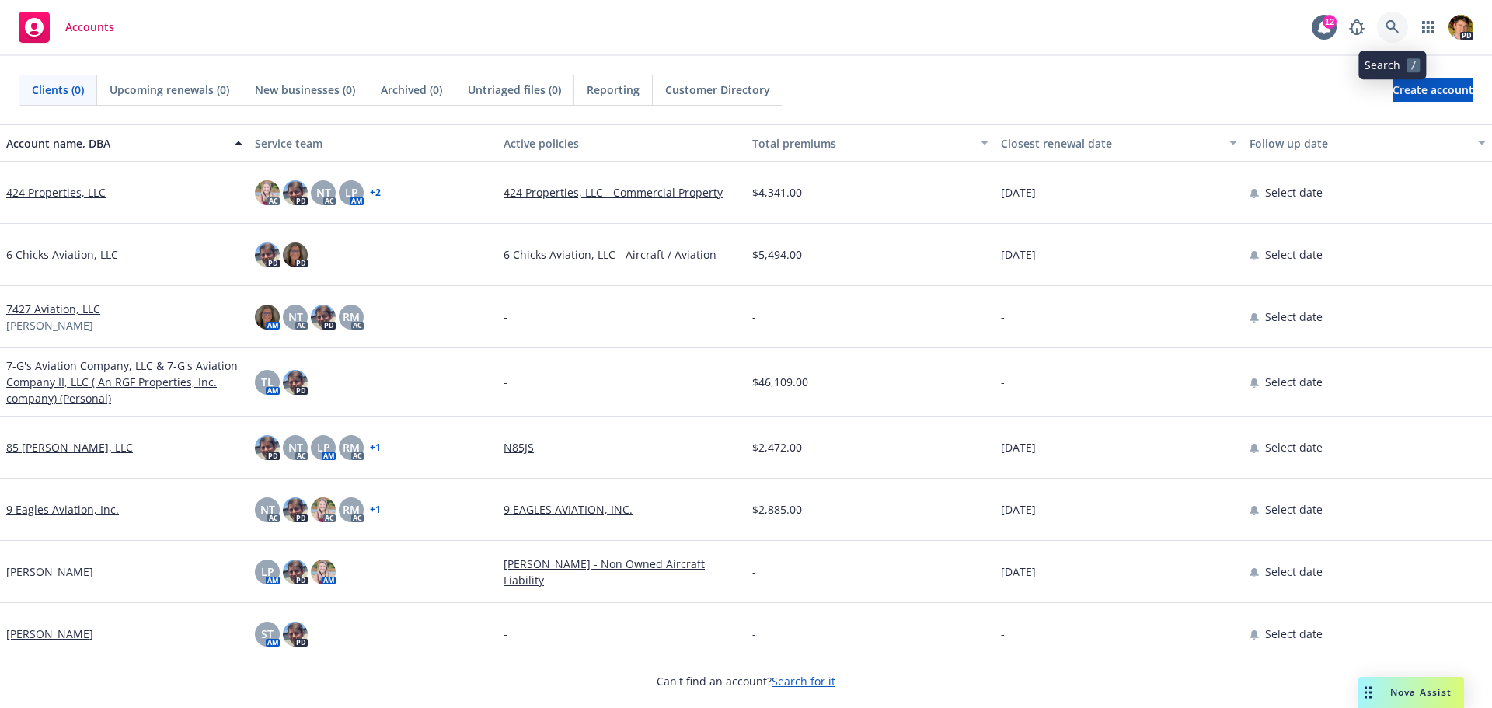
click at [1390, 28] on icon at bounding box center [1391, 26] width 13 height 13
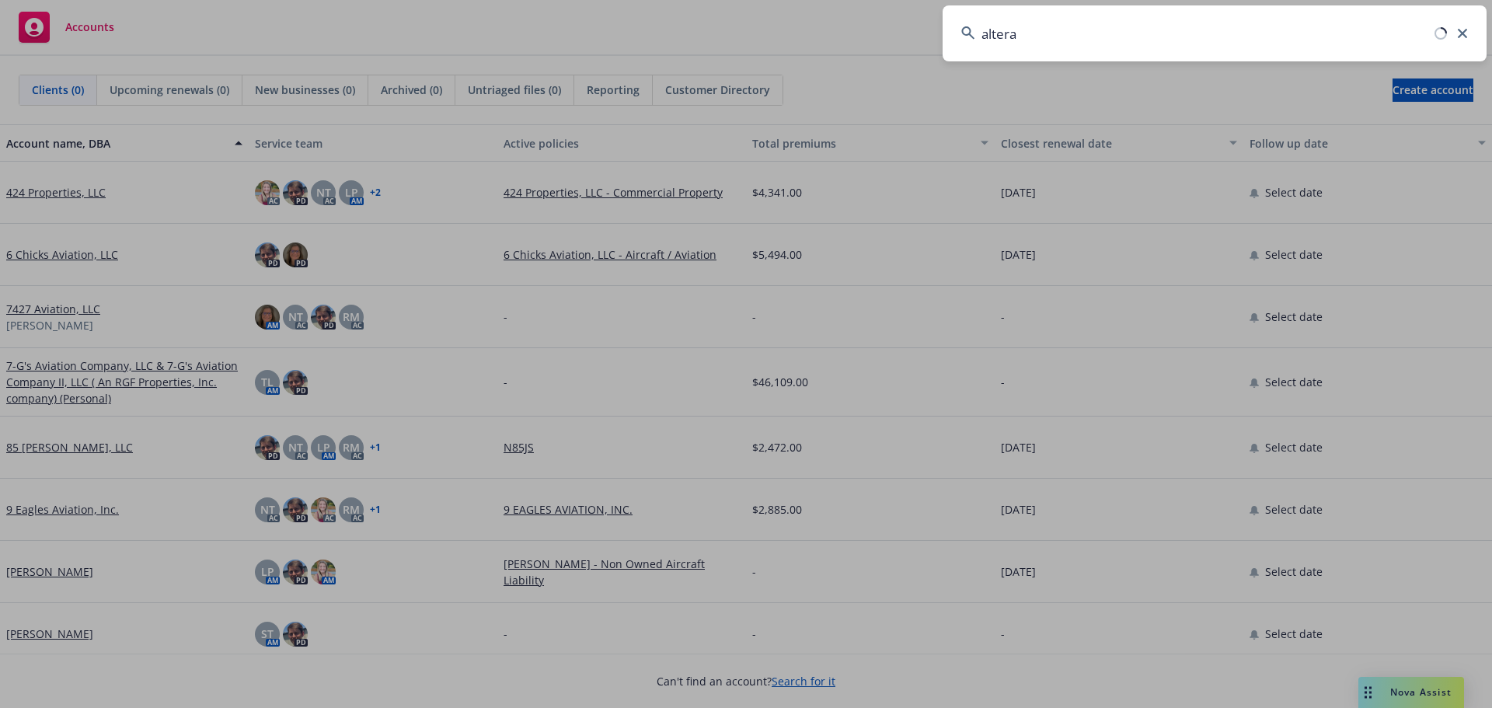
type input "altera"
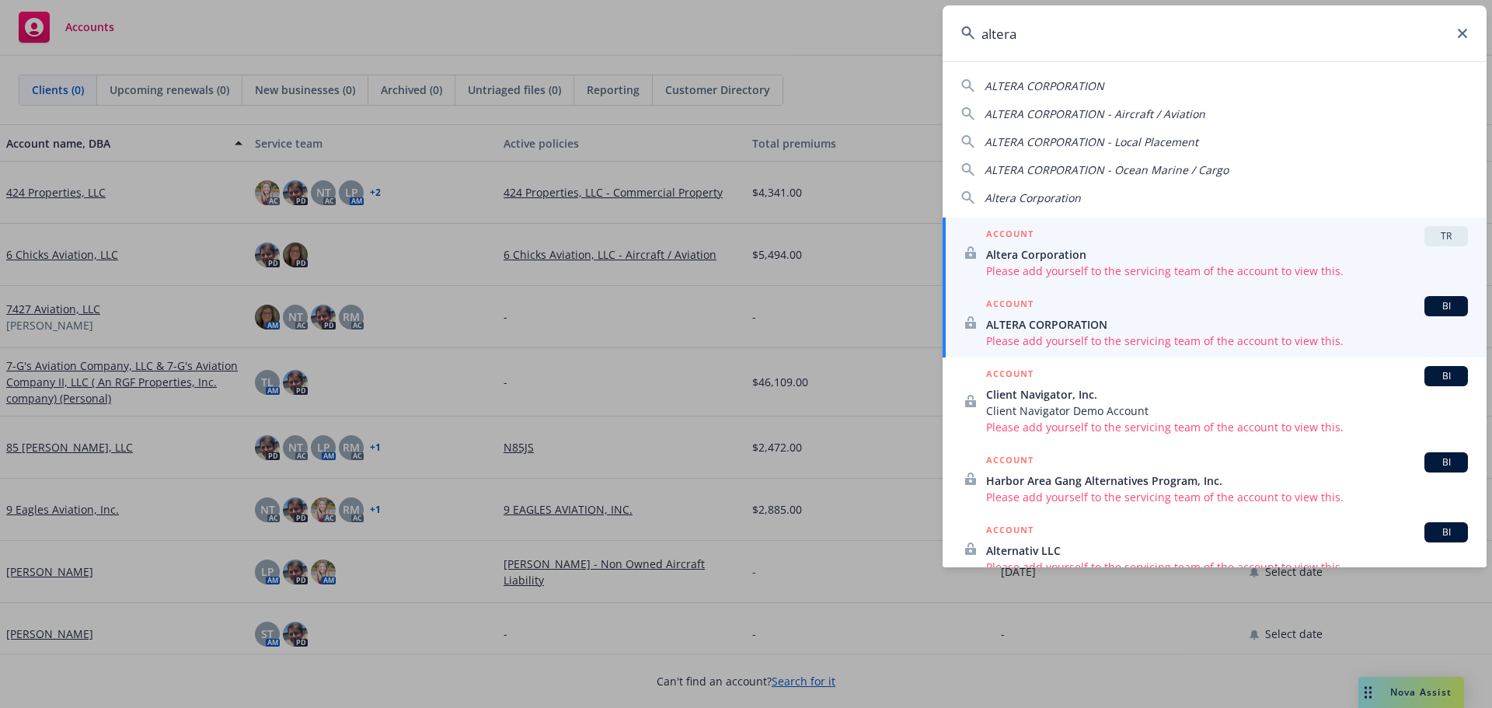
click at [1138, 269] on span "Please add yourself to the servicing team of the account to view this." at bounding box center [1227, 271] width 482 height 16
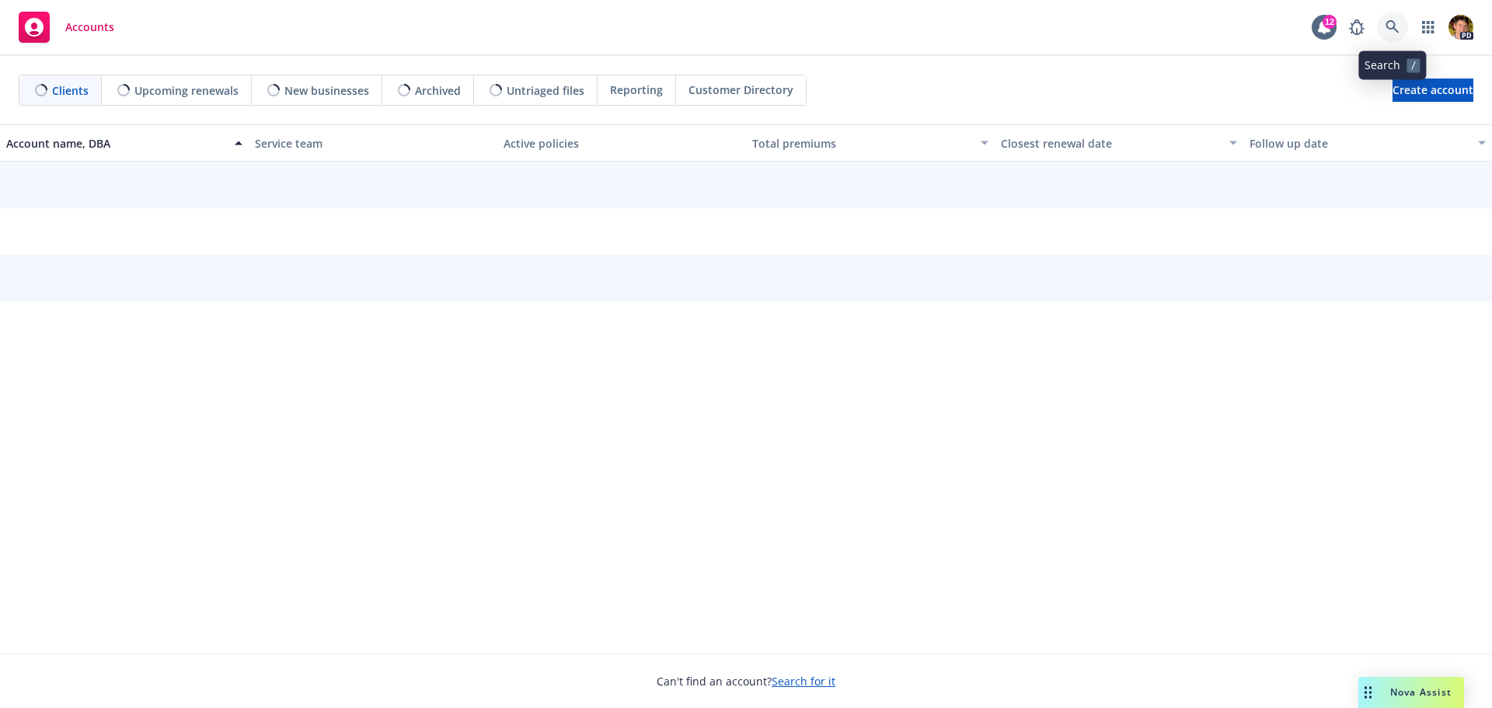
click at [1392, 20] on icon at bounding box center [1392, 27] width 14 height 14
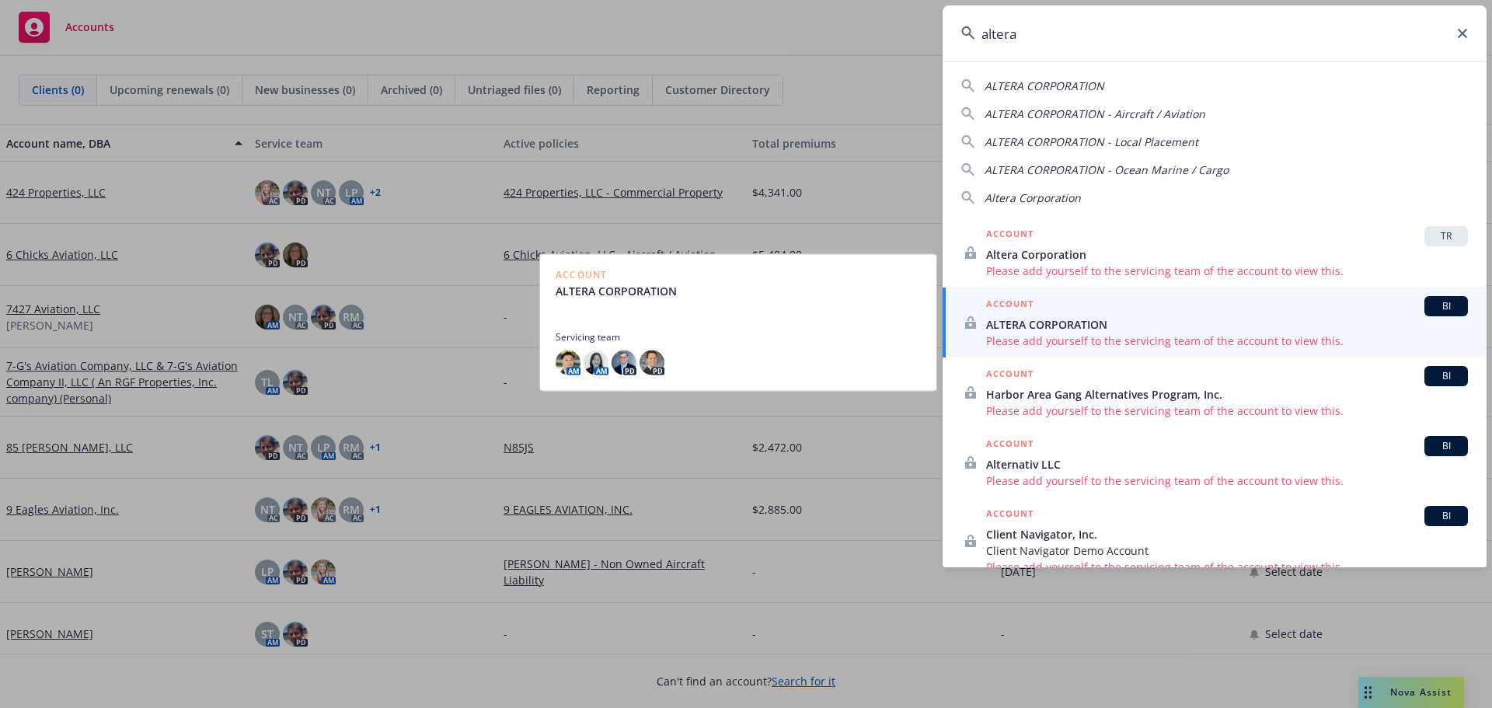
type input "altera"
click at [1155, 322] on span "ALTERA CORPORATION" at bounding box center [1227, 324] width 482 height 16
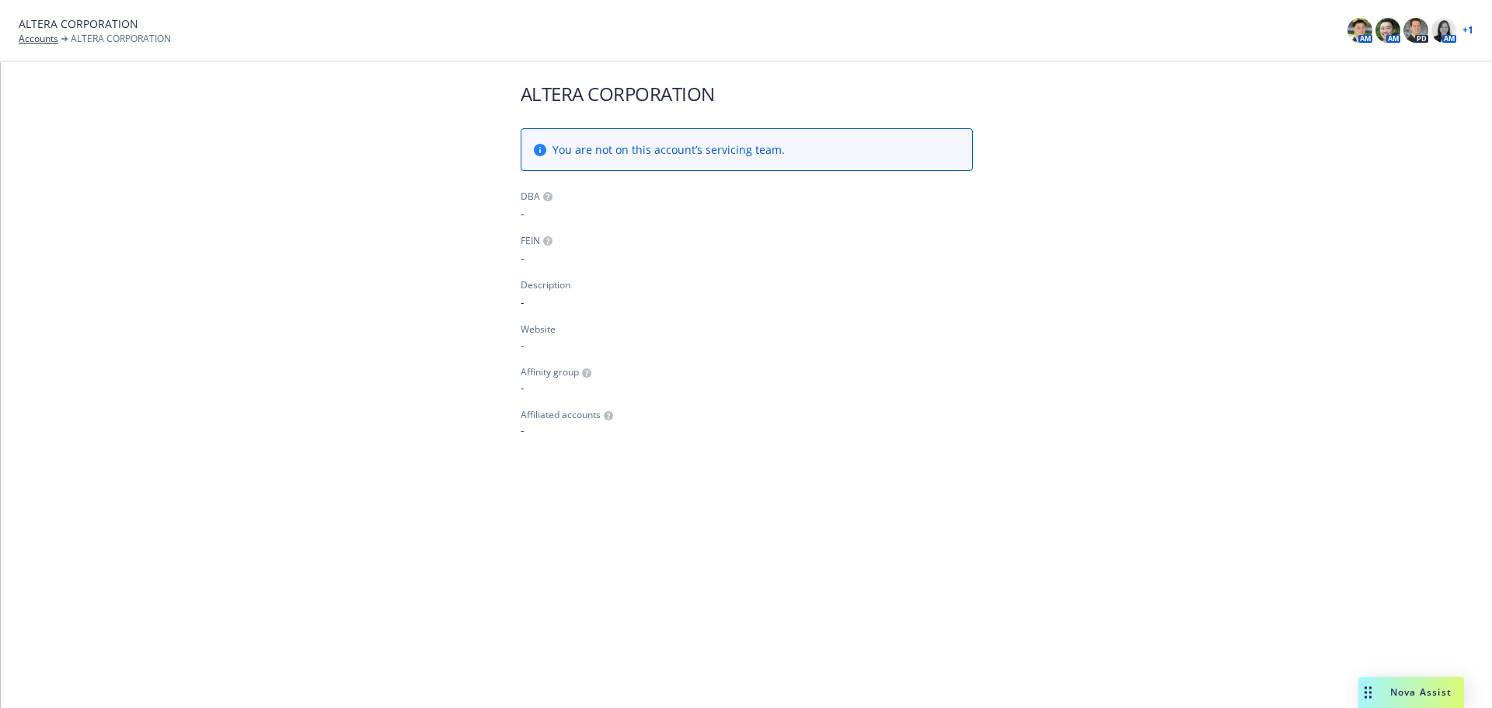
click at [1474, 27] on div "ALTERA CORPORATION Accounts ALTERA CORPORATION AM AM PD AM + 1" at bounding box center [746, 31] width 1492 height 62
click at [1470, 29] on link "+ 1" at bounding box center [1467, 30] width 11 height 9
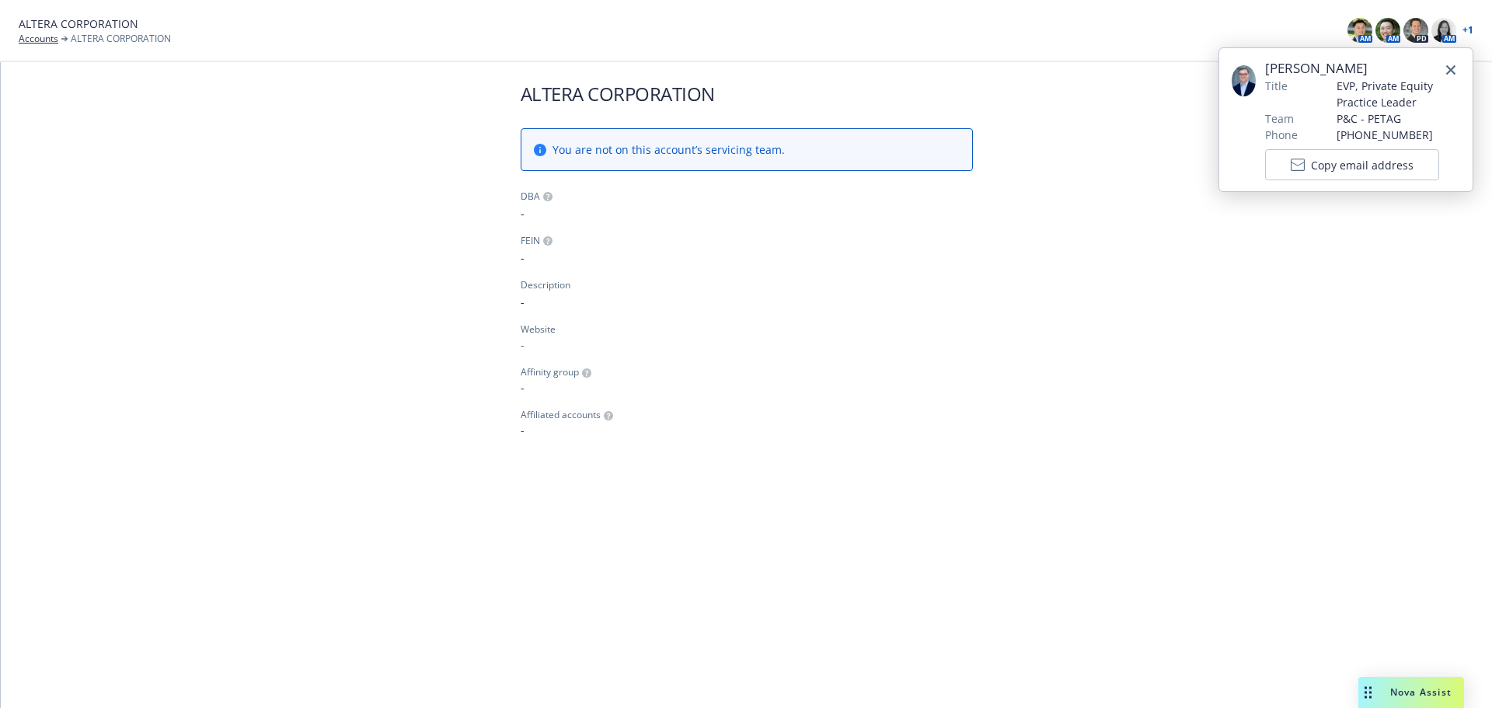
click at [1330, 277] on div "ALTERA CORPORATION You are not on this account’s servicing team. DBA - FEIN - D…" at bounding box center [746, 259] width 1491 height 395
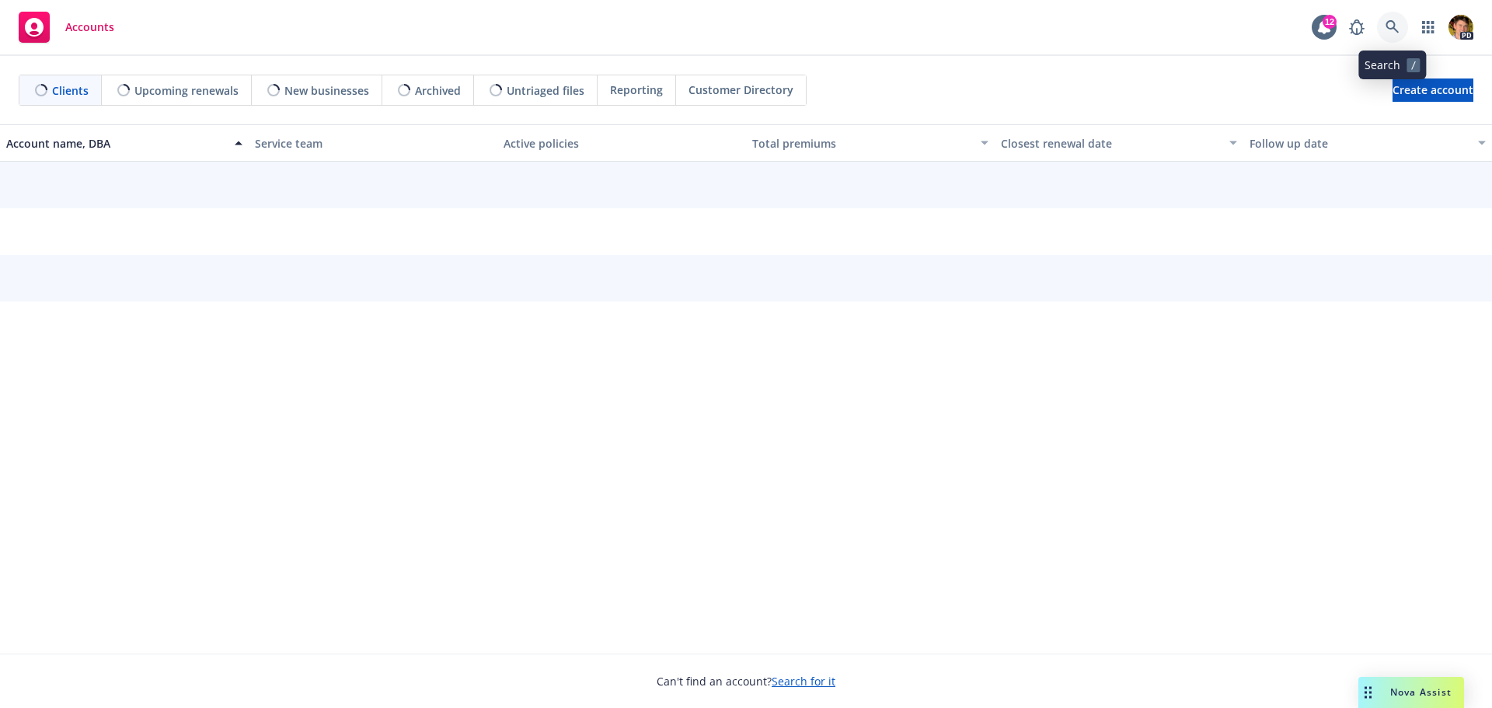
click at [1394, 28] on icon at bounding box center [1392, 27] width 14 height 14
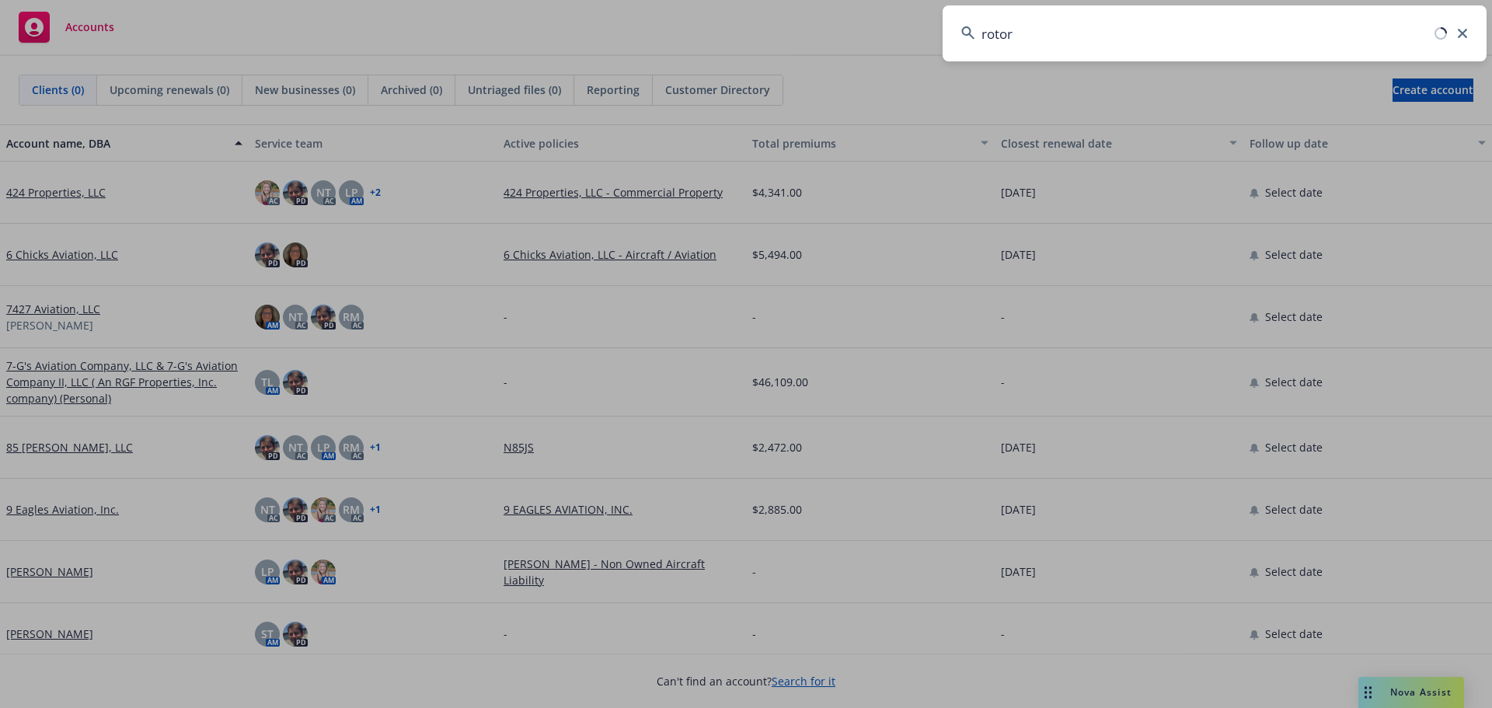
type input "rotor"
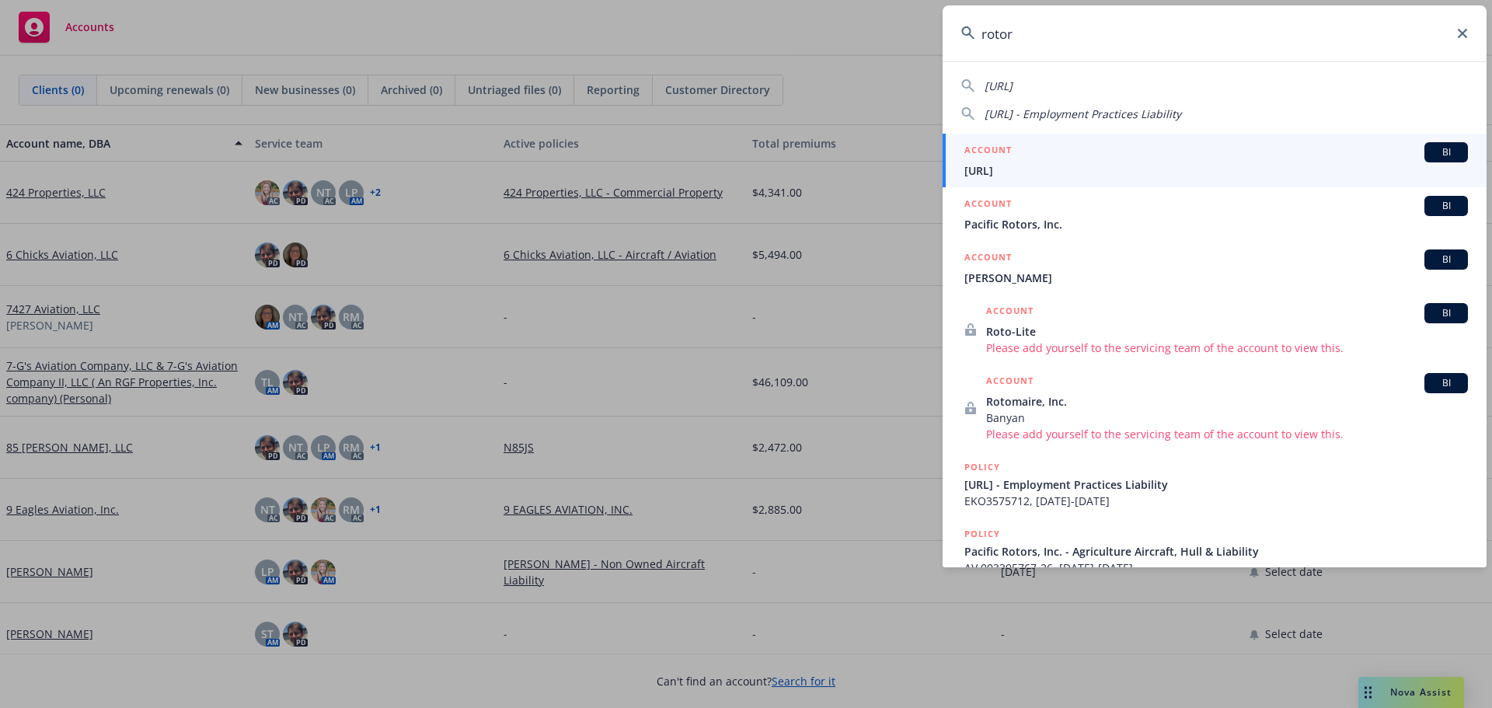
click at [1070, 177] on span "[URL]" at bounding box center [1215, 170] width 503 height 16
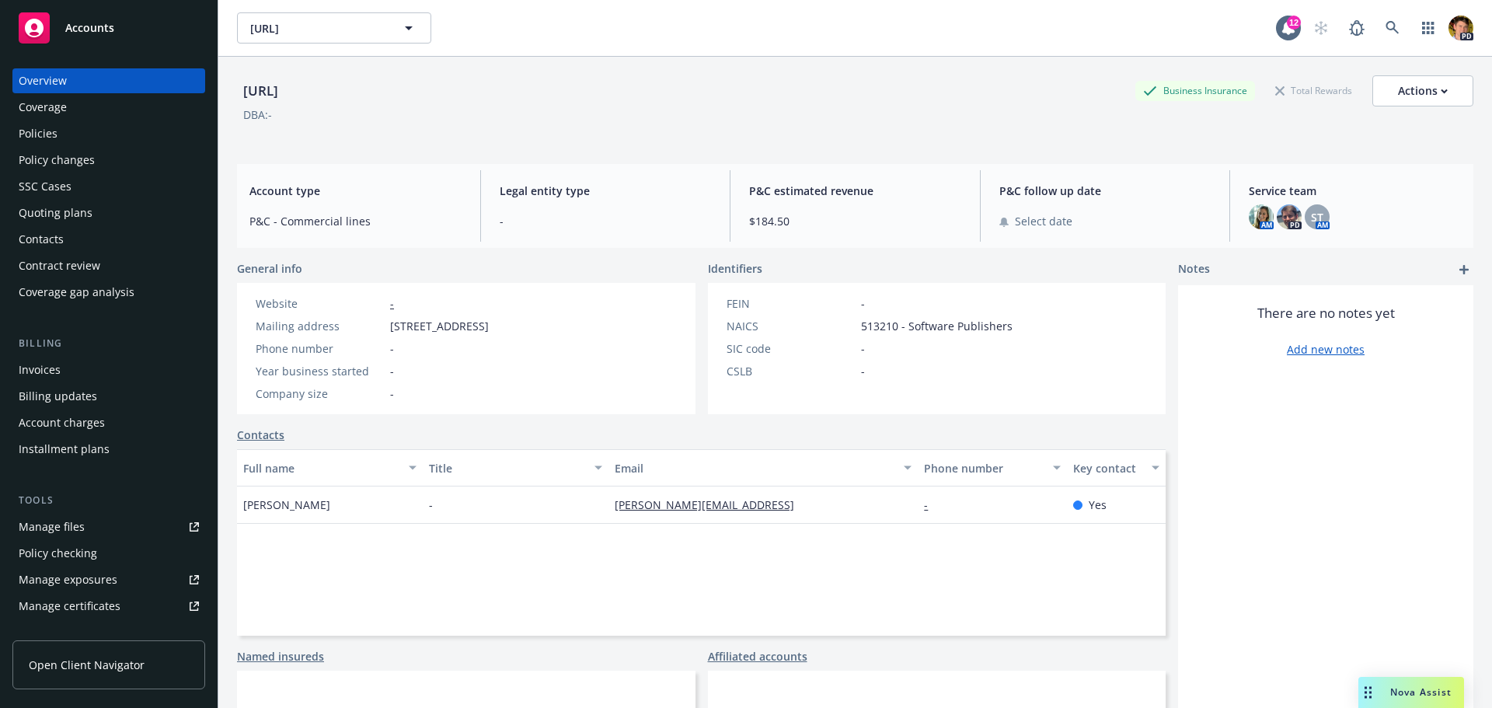
click at [64, 138] on div "Policies" at bounding box center [109, 133] width 180 height 25
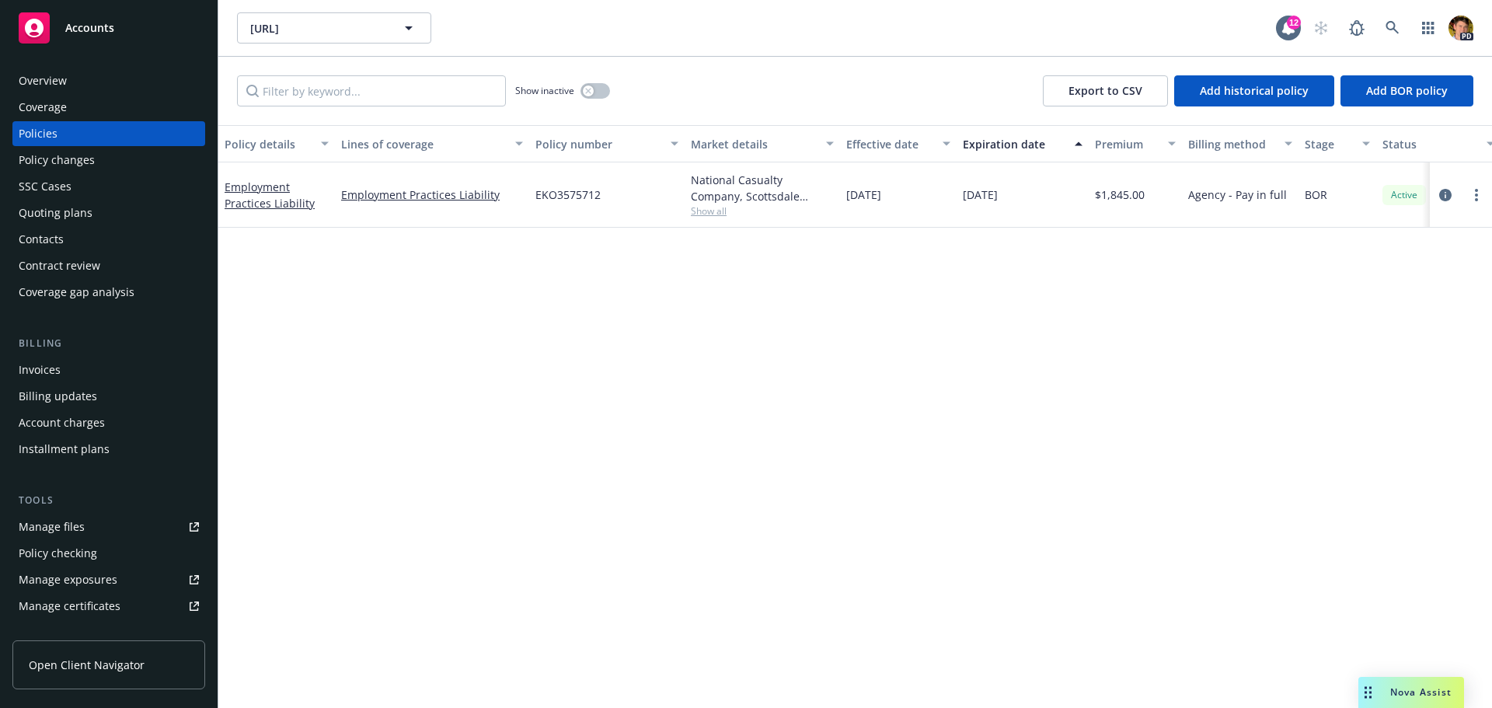
click at [81, 528] on div "Manage files" at bounding box center [52, 526] width 66 height 25
